Goal: Navigation & Orientation: Find specific page/section

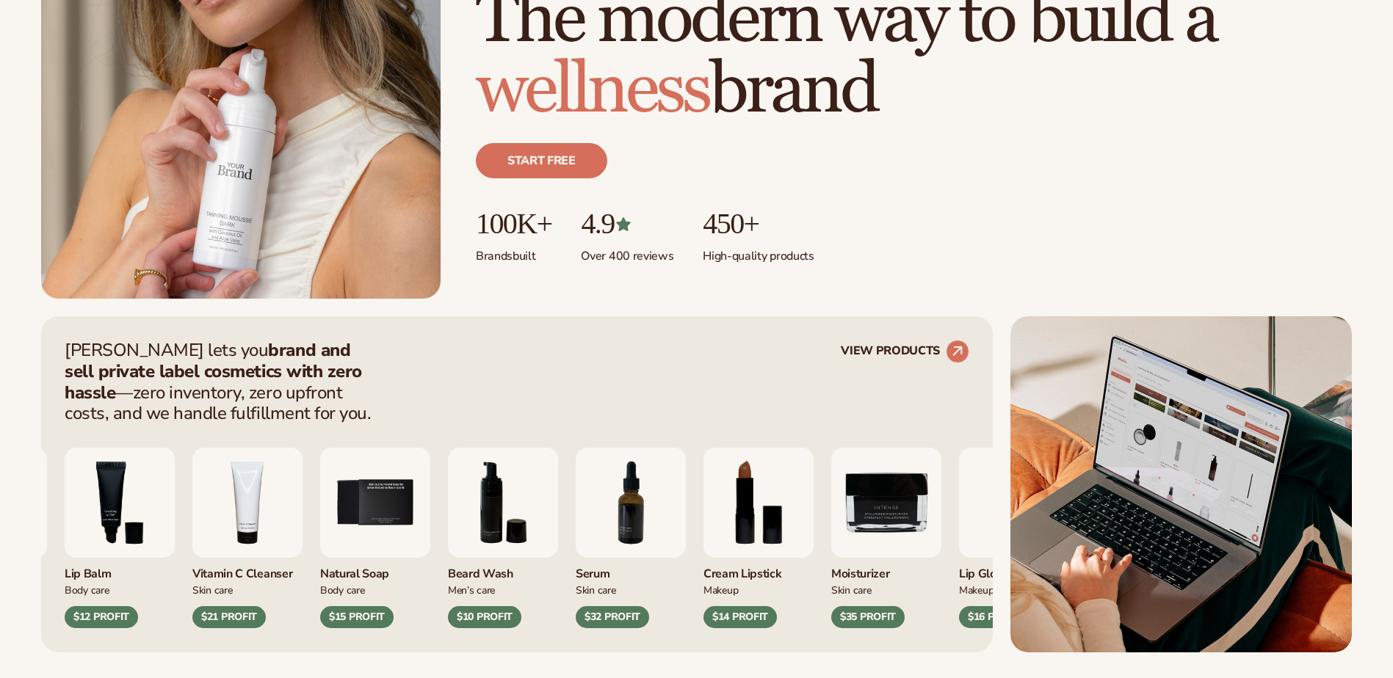
scroll to position [440, 0]
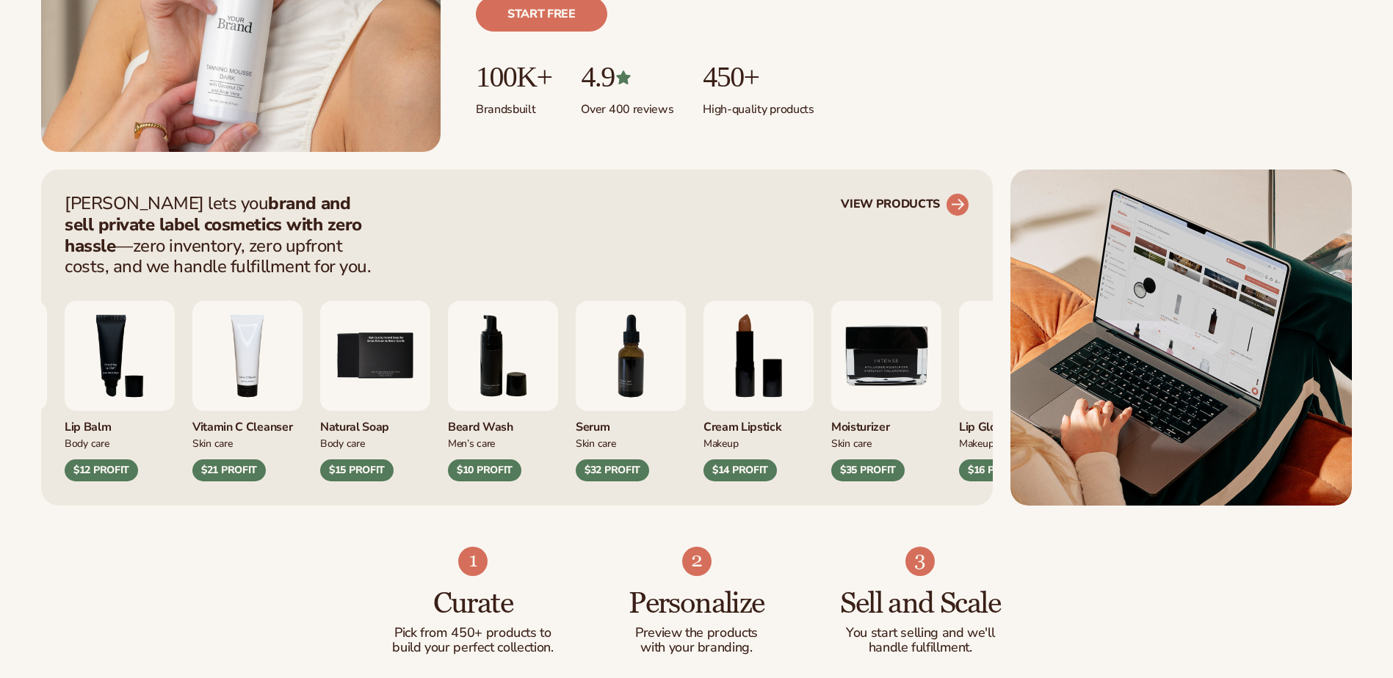
click at [958, 211] on circle at bounding box center [957, 205] width 32 height 32
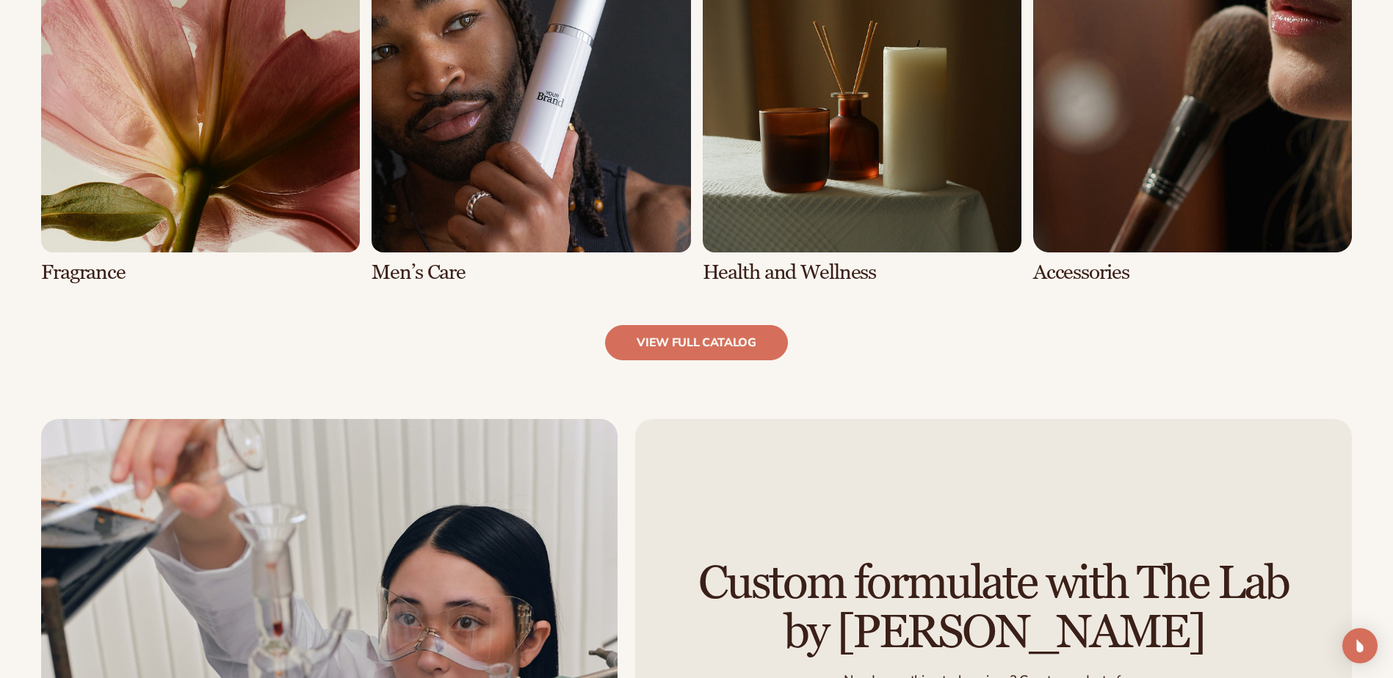
scroll to position [1615, 0]
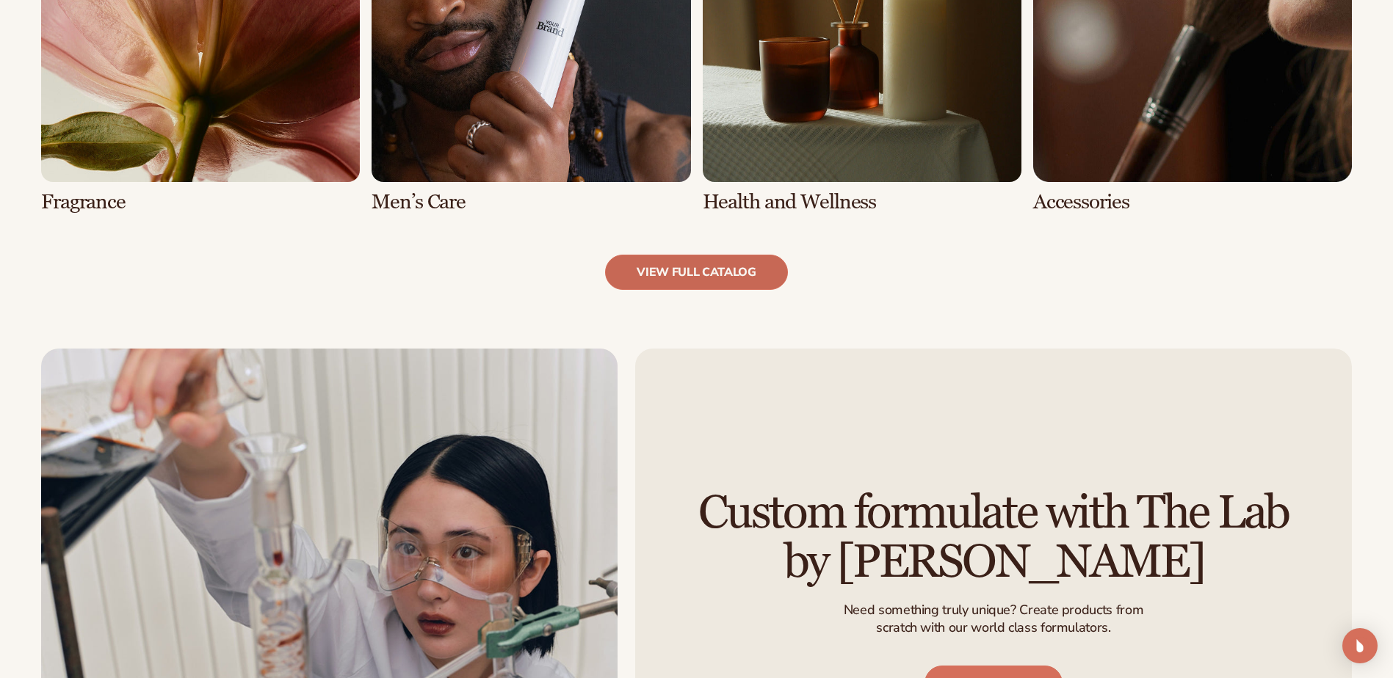
click at [750, 262] on link "view full catalog" at bounding box center [696, 272] width 183 height 35
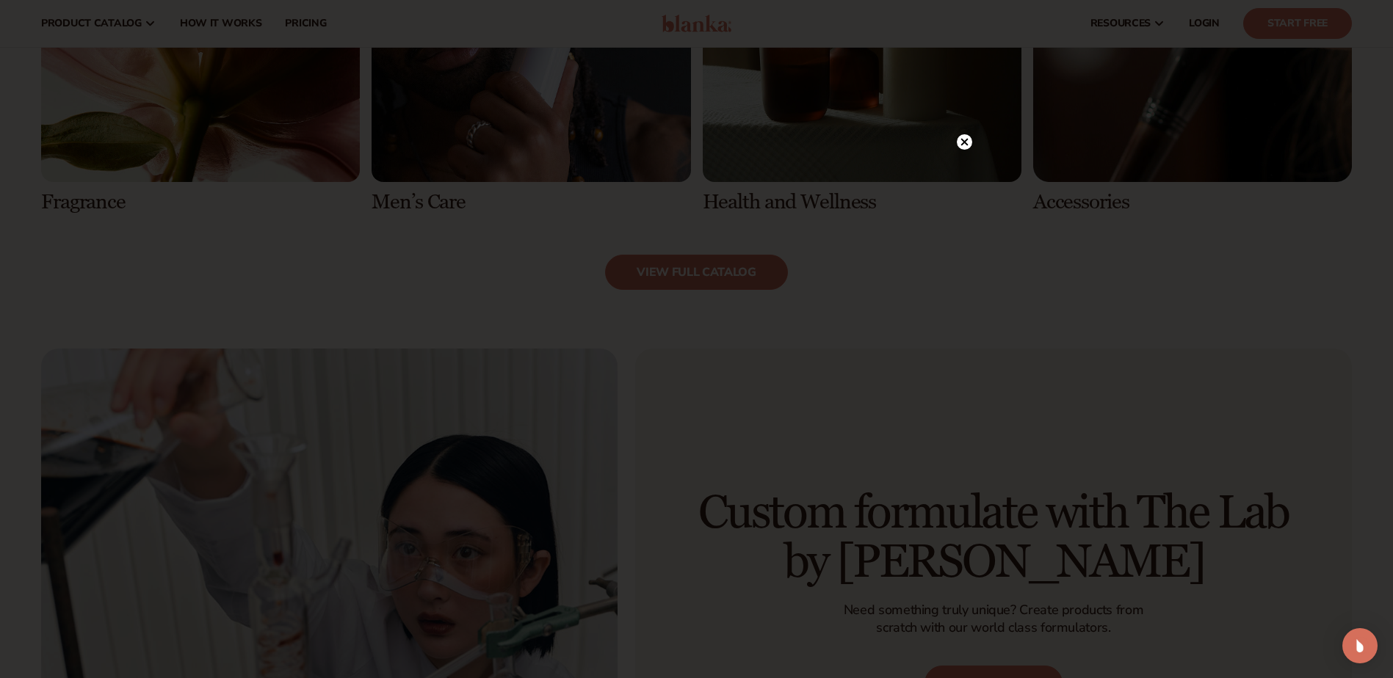
scroll to position [1395, 0]
